Goal: Information Seeking & Learning: Learn about a topic

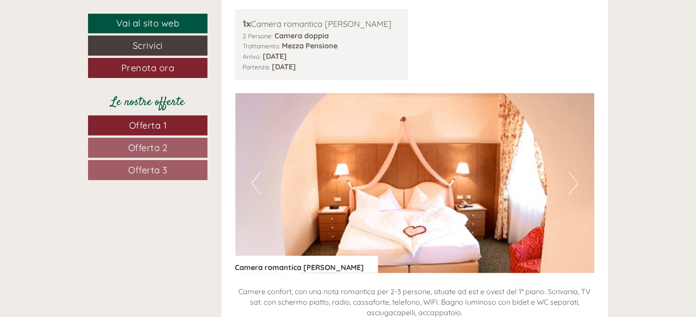
scroll to position [668, 0]
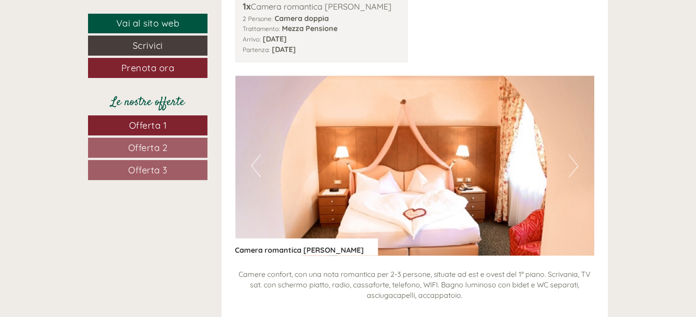
click at [572, 155] on button "Next" at bounding box center [574, 166] width 10 height 23
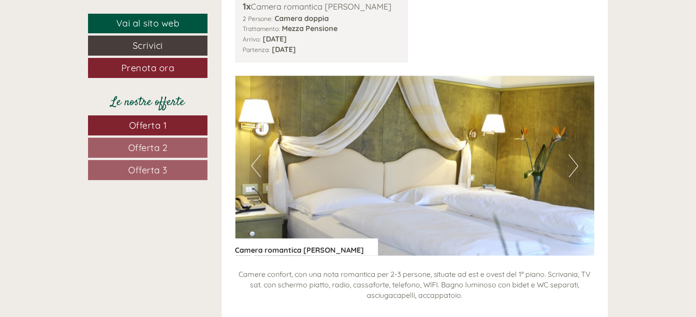
click at [574, 155] on button "Next" at bounding box center [574, 166] width 10 height 23
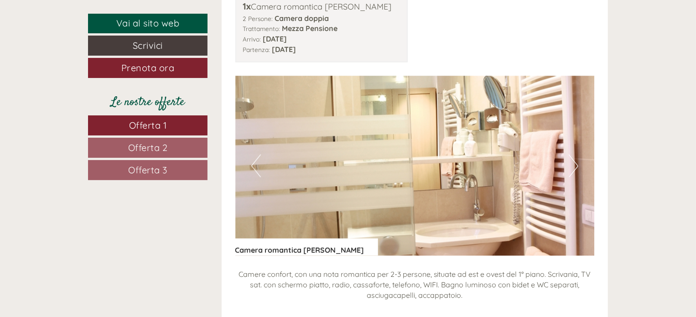
click at [574, 155] on button "Next" at bounding box center [574, 166] width 10 height 23
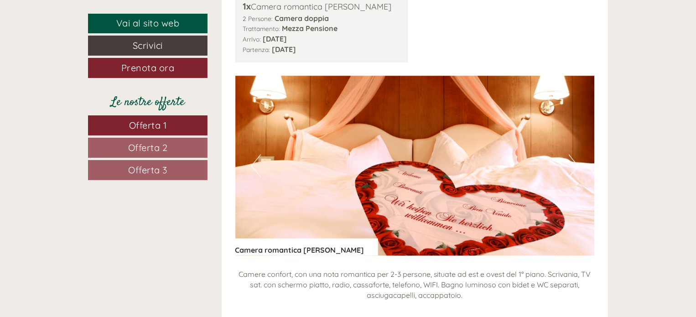
click at [574, 155] on button "Next" at bounding box center [574, 166] width 10 height 23
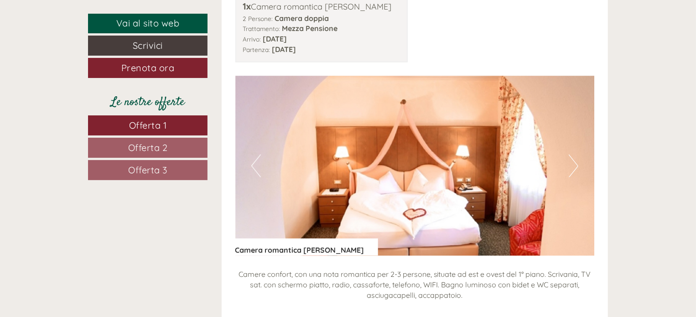
click at [151, 149] on span "Offerta 2" at bounding box center [148, 147] width 40 height 11
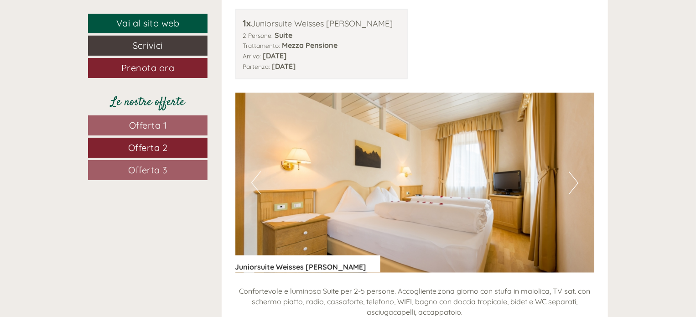
scroll to position [713, 0]
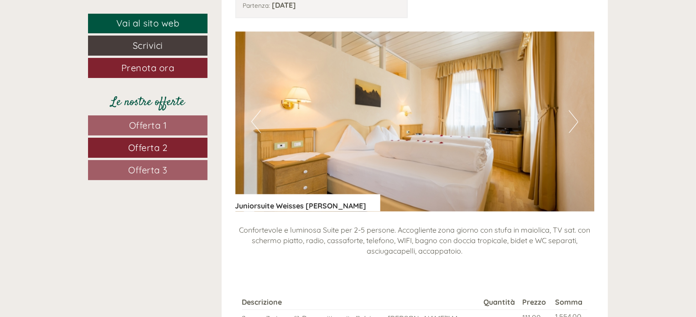
click at [570, 111] on button "Next" at bounding box center [574, 121] width 10 height 23
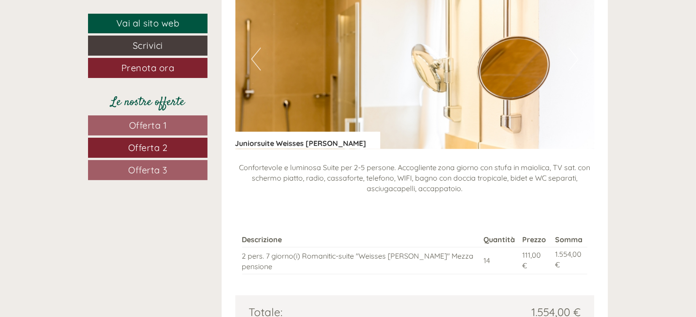
scroll to position [652, 0]
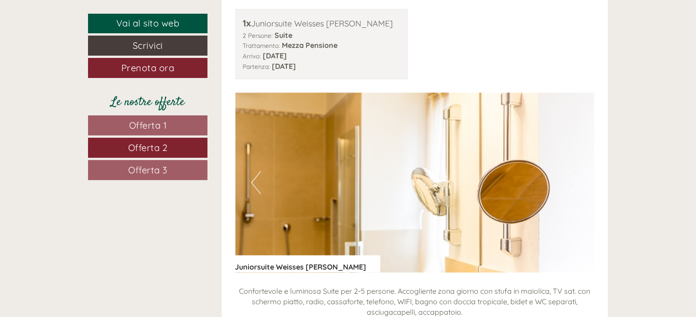
click at [181, 168] on link "Offerta 3" at bounding box center [147, 170] width 119 height 20
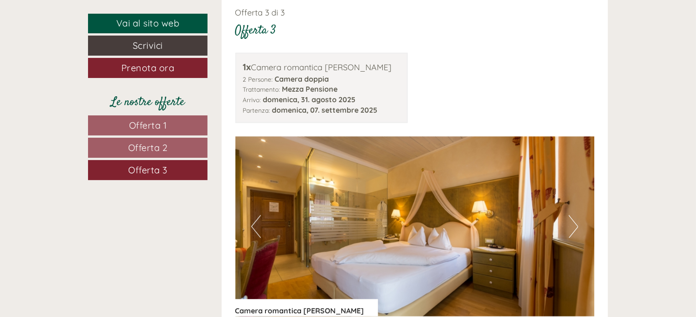
scroll to position [590, 0]
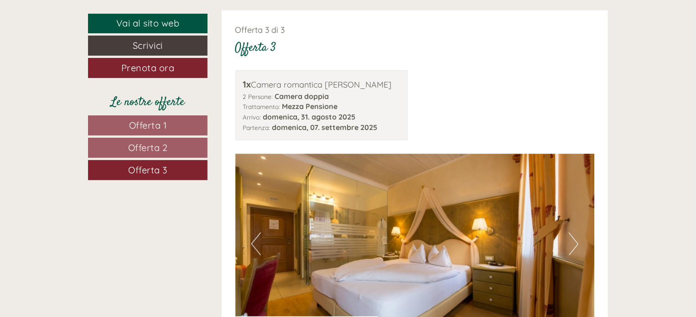
click at [569, 233] on button "Next" at bounding box center [574, 244] width 10 height 23
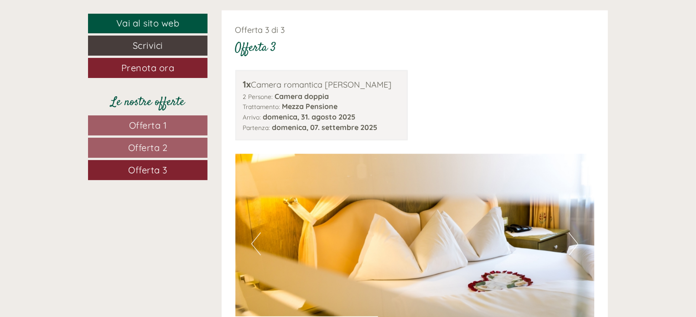
click at [569, 233] on button "Next" at bounding box center [574, 244] width 10 height 23
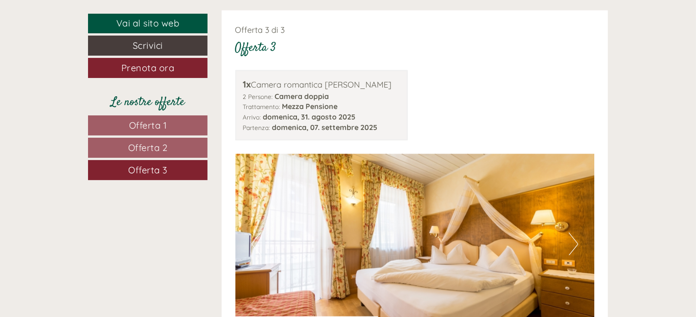
click at [569, 233] on button "Next" at bounding box center [574, 244] width 10 height 23
